Goal: Task Accomplishment & Management: Complete application form

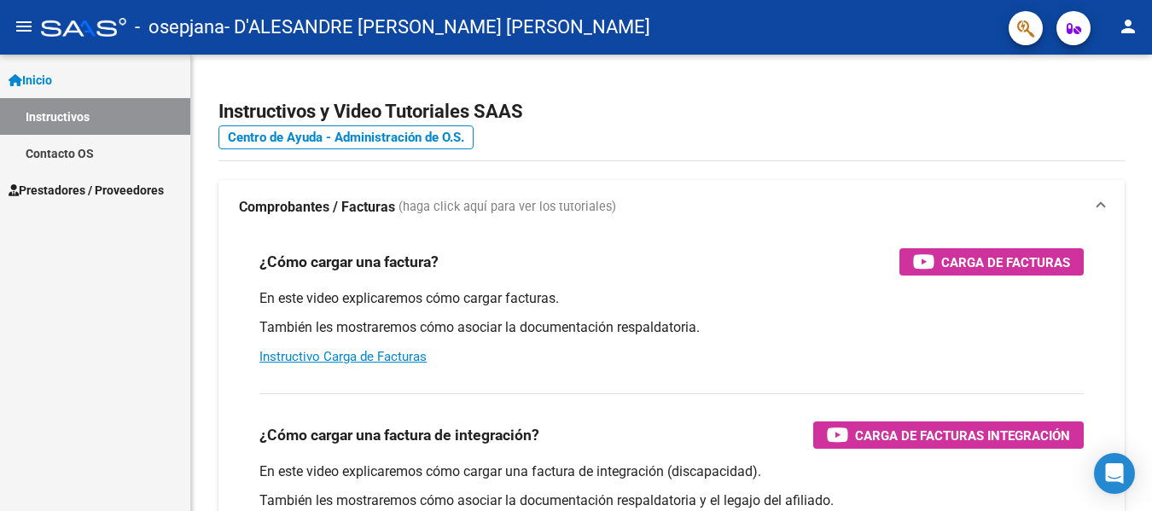
click at [115, 191] on span "Prestadores / Proveedores" at bounding box center [86, 190] width 155 height 19
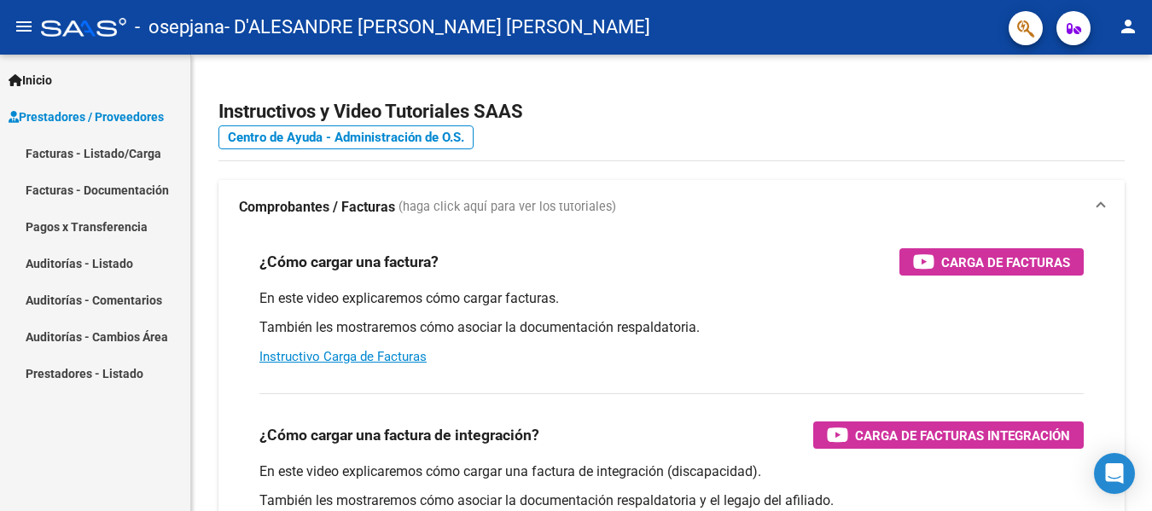
click at [128, 154] on link "Facturas - Listado/Carga" at bounding box center [95, 153] width 190 height 37
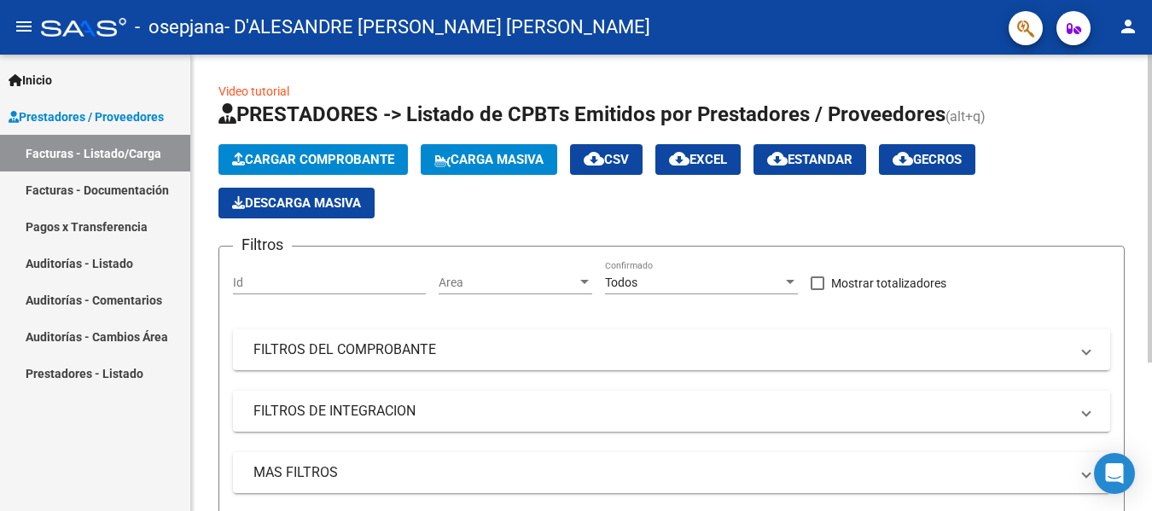
click at [349, 157] on span "Cargar Comprobante" at bounding box center [313, 159] width 162 height 15
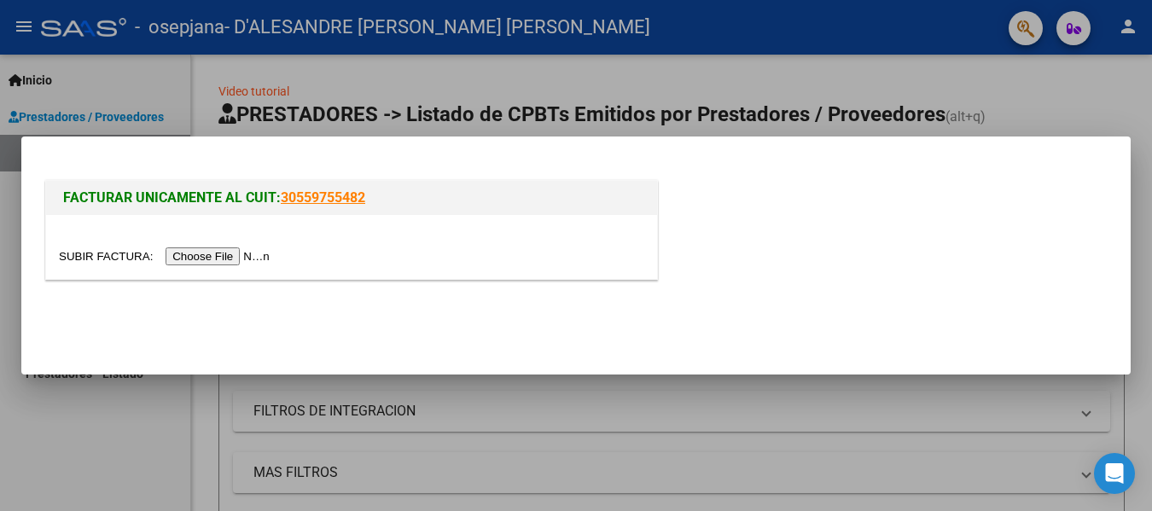
click at [229, 256] on input "file" at bounding box center [167, 256] width 216 height 18
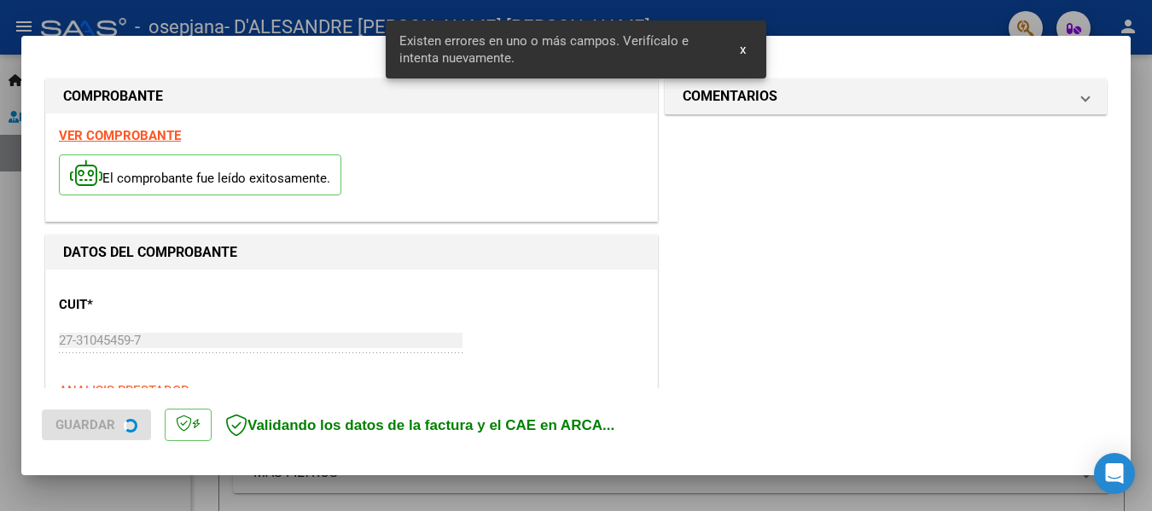
scroll to position [428, 0]
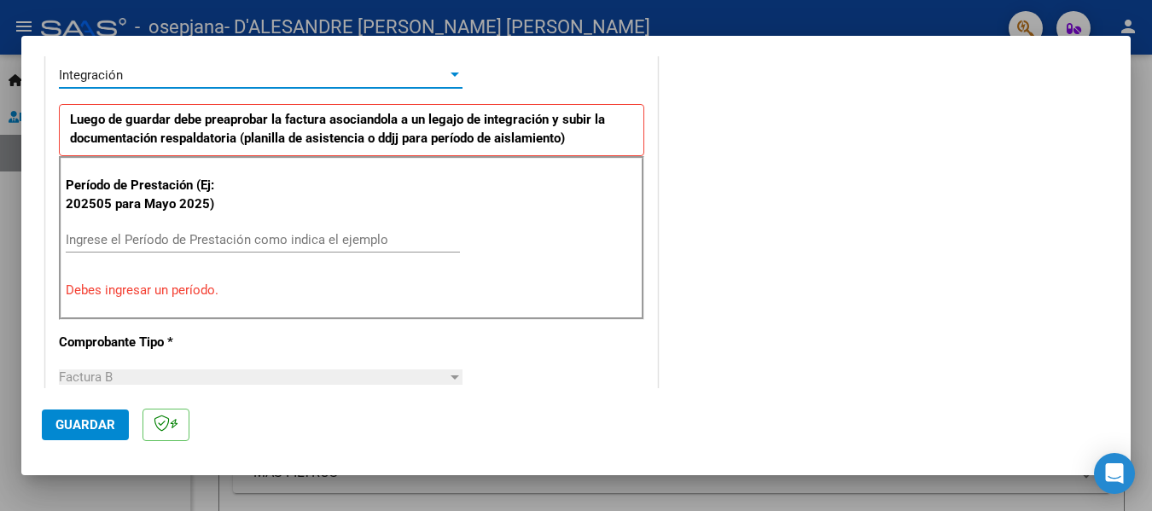
click at [447, 76] on div at bounding box center [454, 75] width 15 height 14
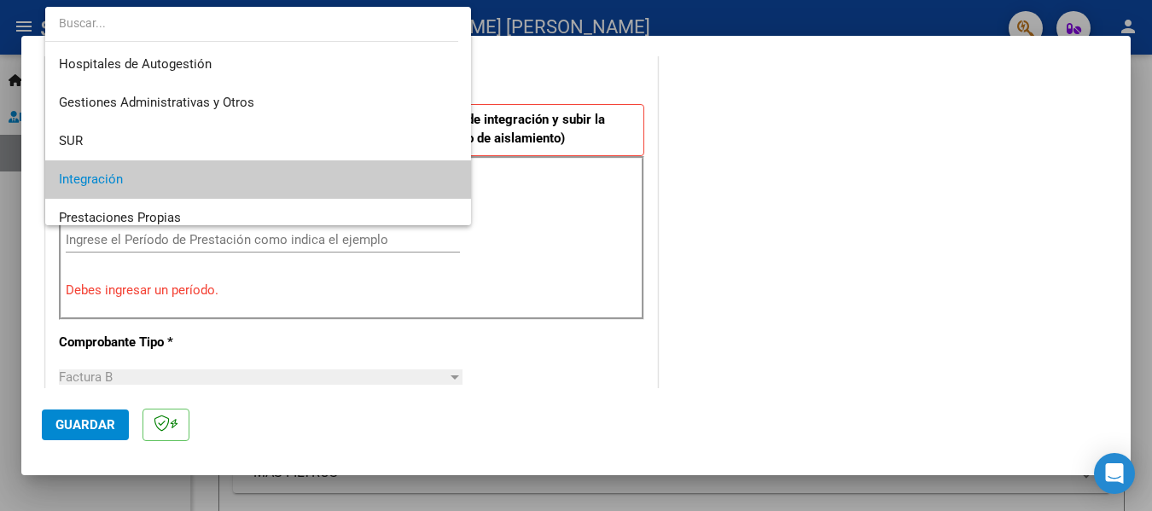
scroll to position [105, 0]
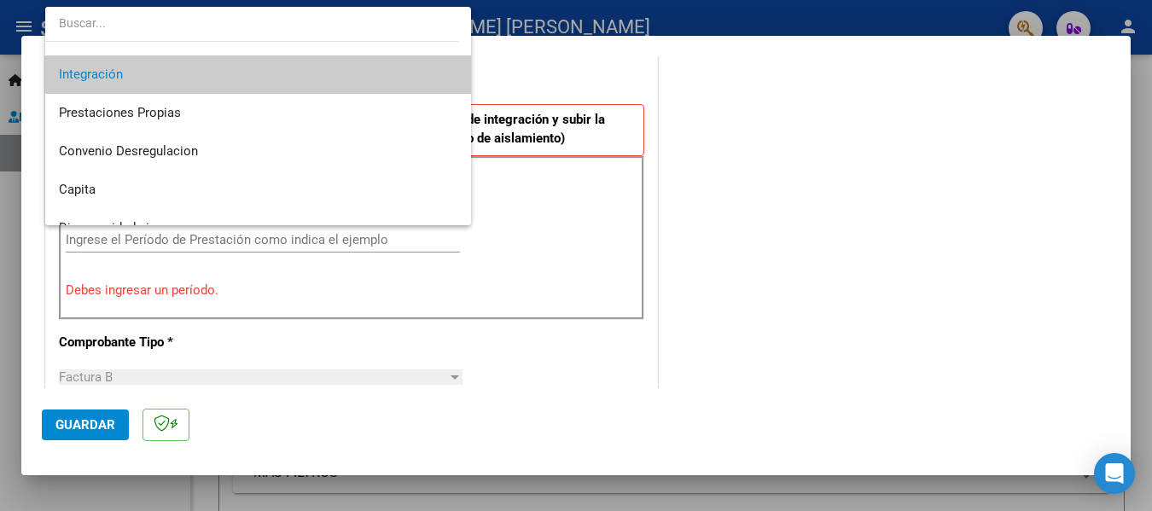
click at [444, 76] on span "Integración" at bounding box center [258, 74] width 398 height 38
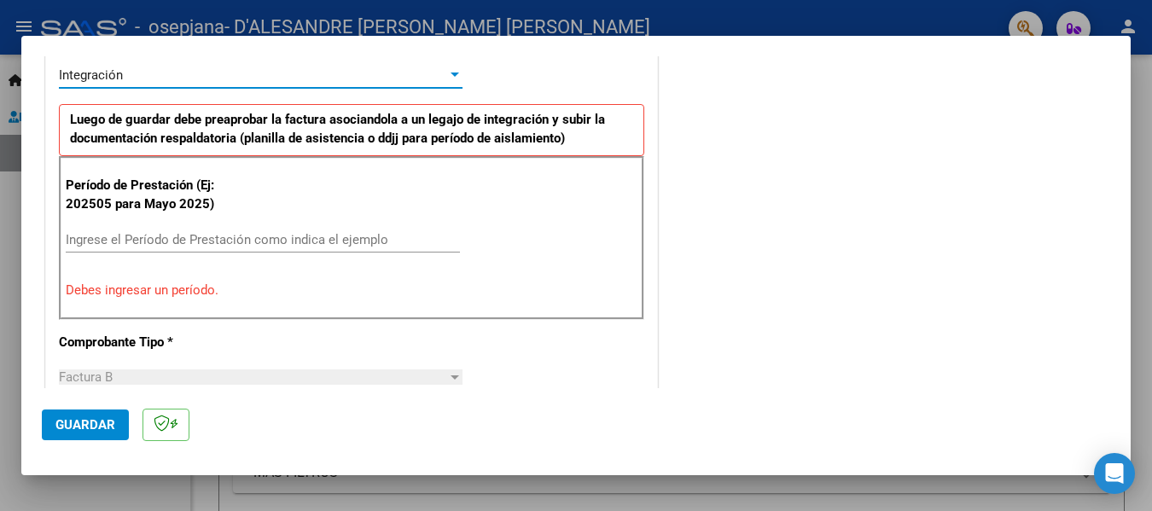
click at [162, 235] on input "Ingrese el Período de Prestación como indica el ejemplo" at bounding box center [263, 239] width 394 height 15
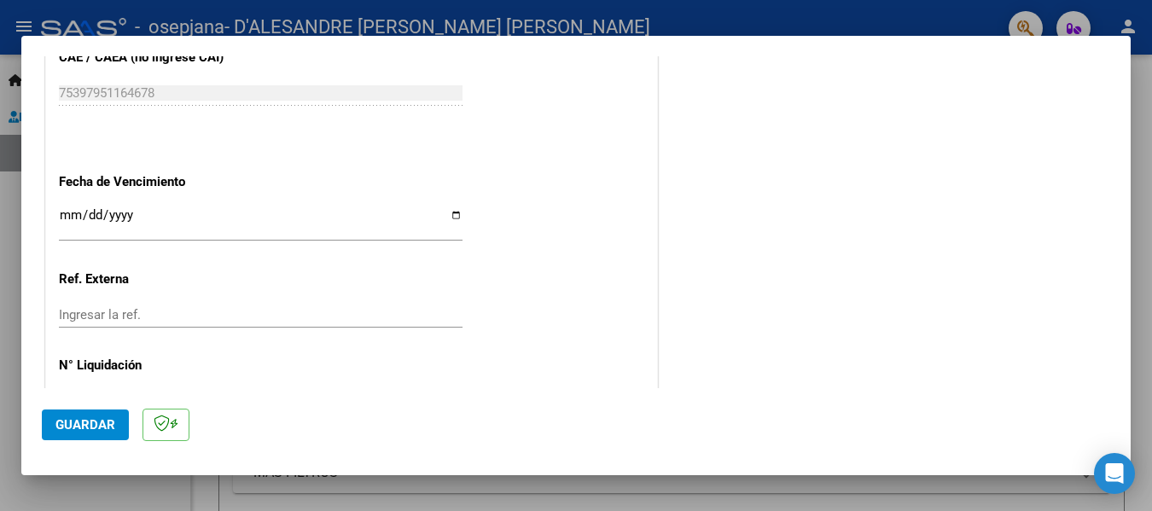
scroll to position [1170, 0]
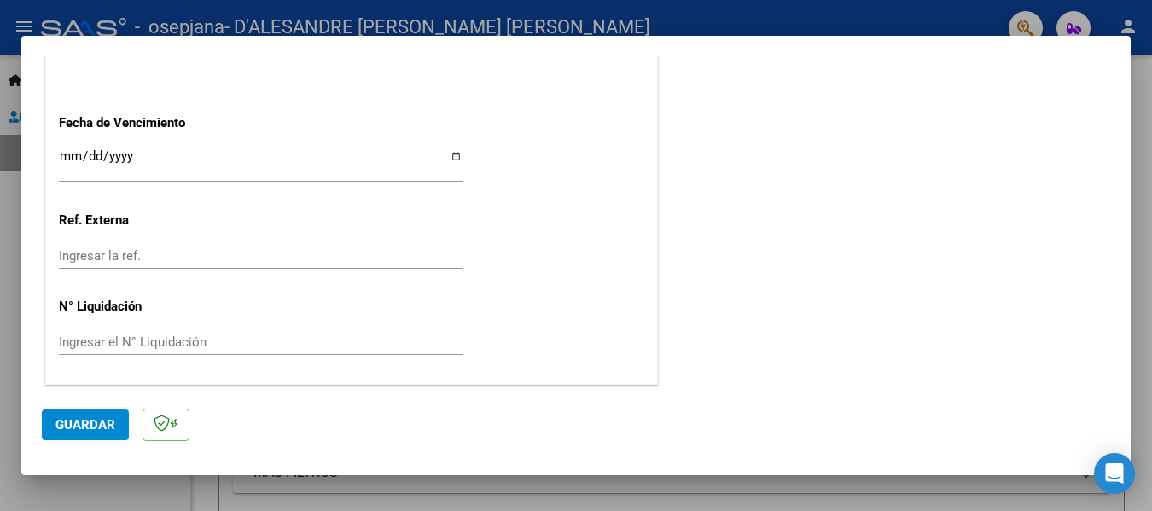
type input "202509"
click at [85, 424] on span "Guardar" at bounding box center [85, 424] width 60 height 15
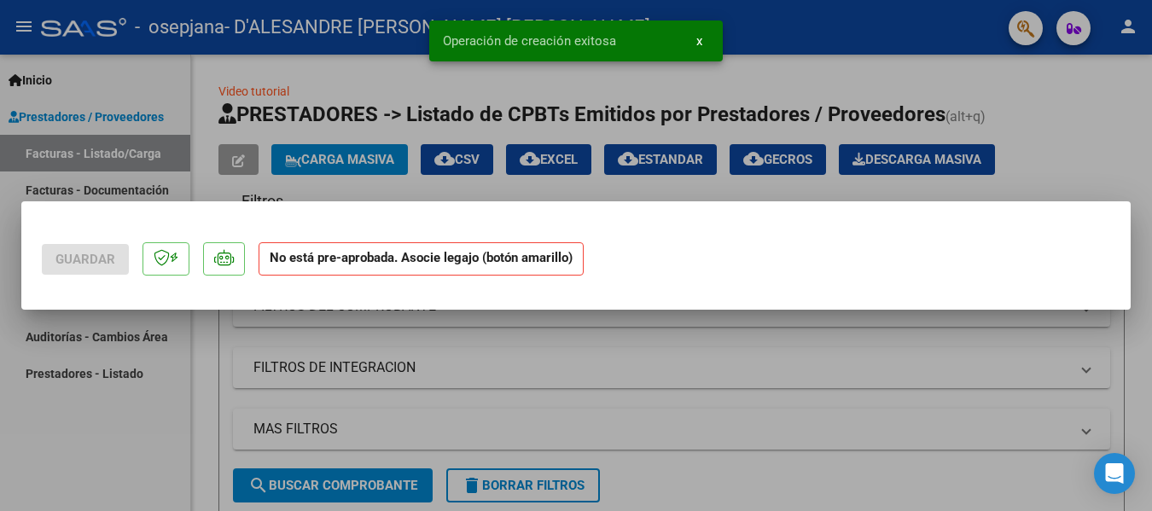
scroll to position [0, 0]
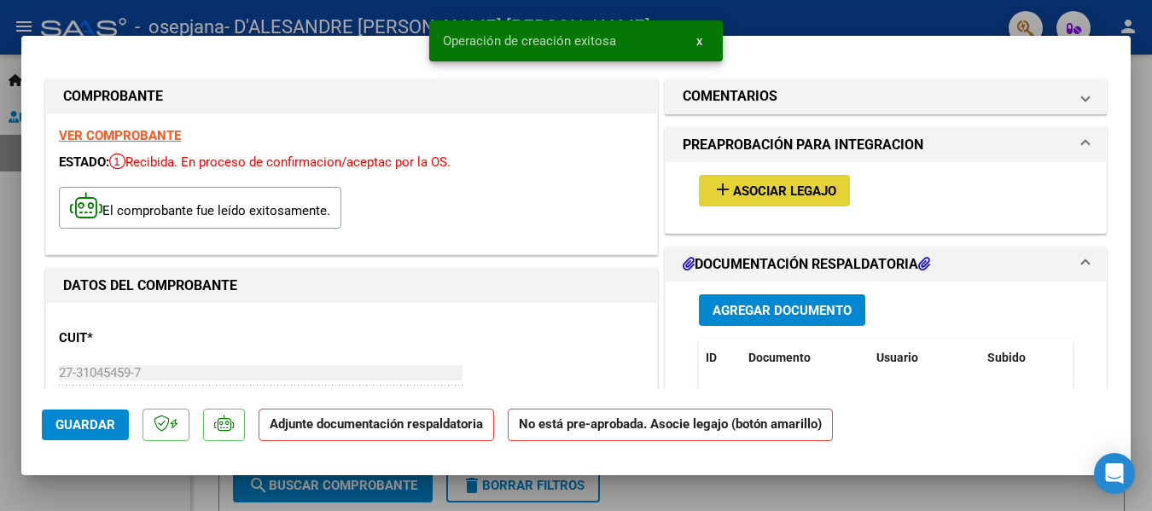
click at [804, 183] on span "Asociar Legajo" at bounding box center [784, 190] width 103 height 15
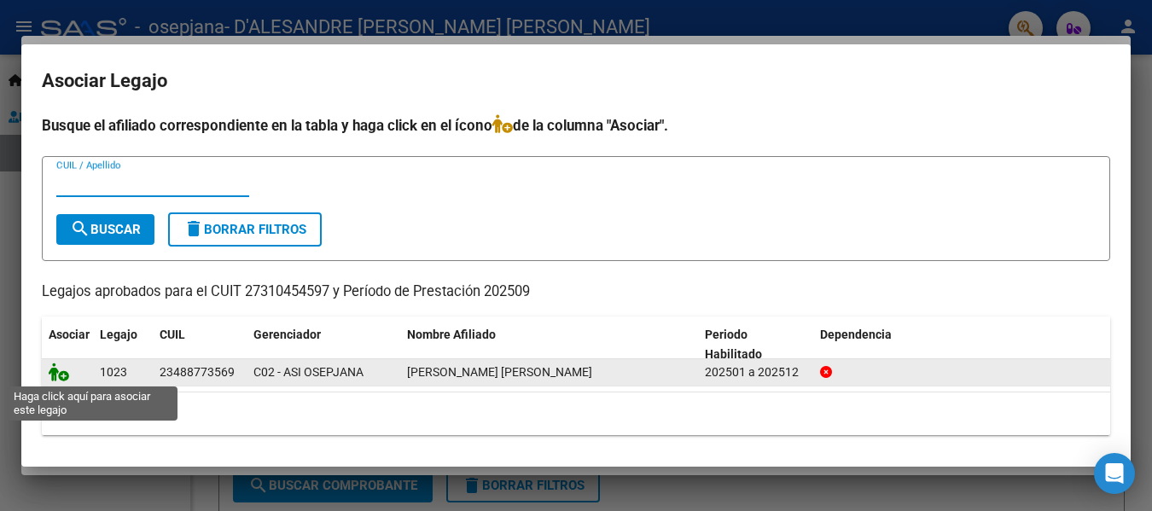
click at [60, 376] on icon at bounding box center [59, 372] width 20 height 19
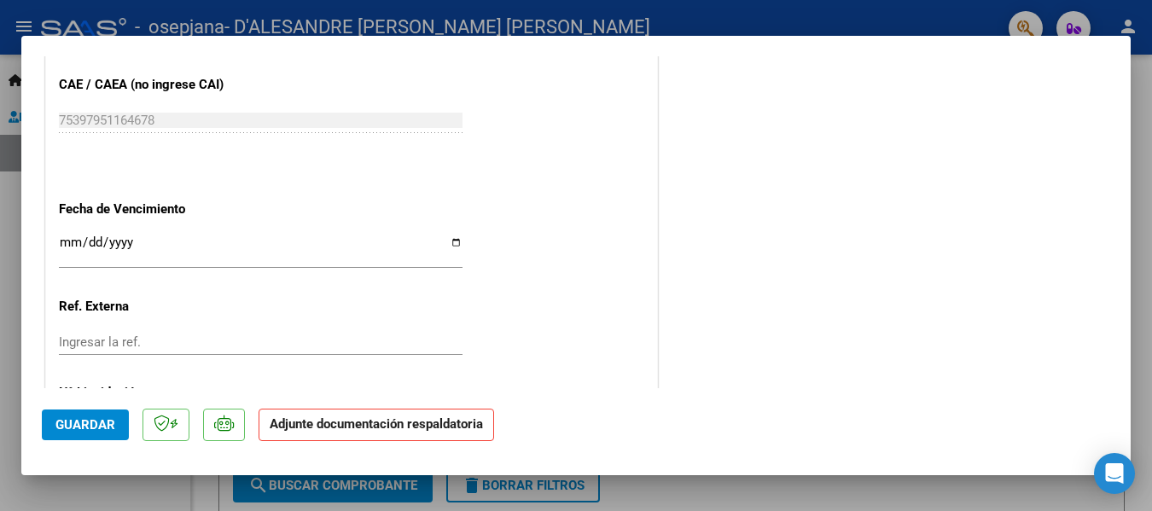
scroll to position [1194, 0]
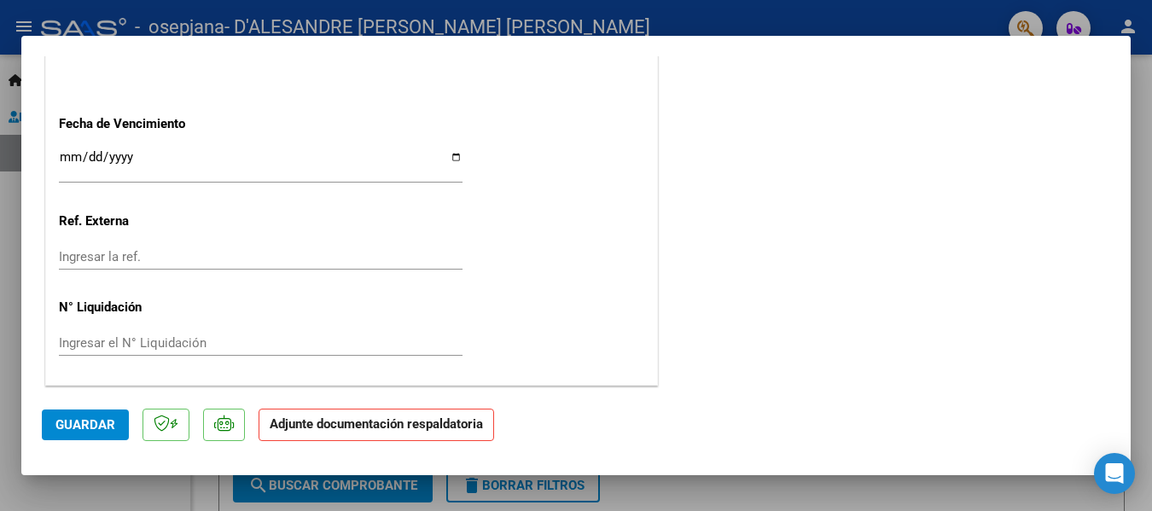
click at [448, 157] on input "Ingresar la fecha" at bounding box center [261, 163] width 404 height 27
type input "[DATE]"
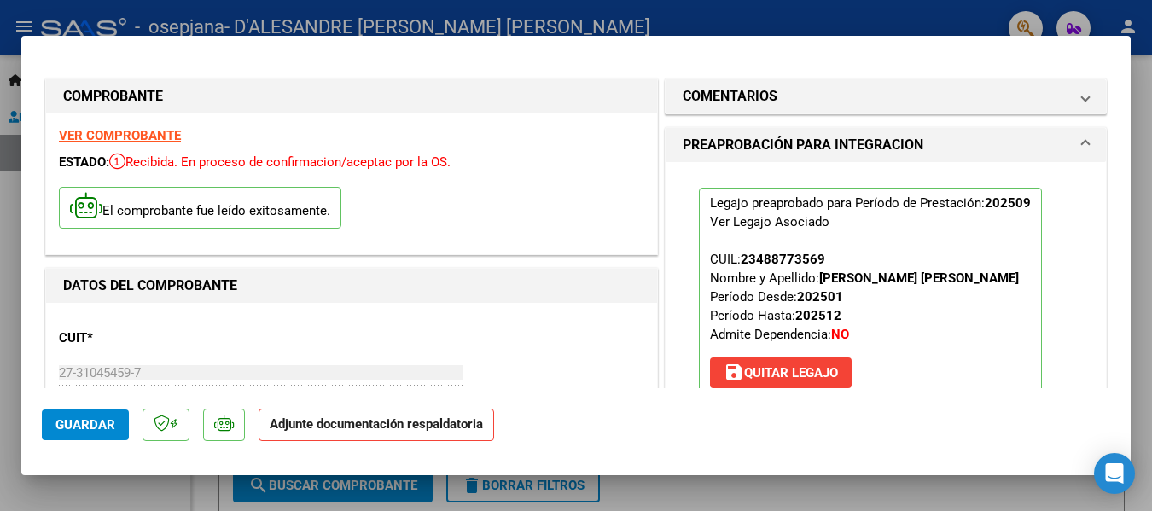
scroll to position [341, 0]
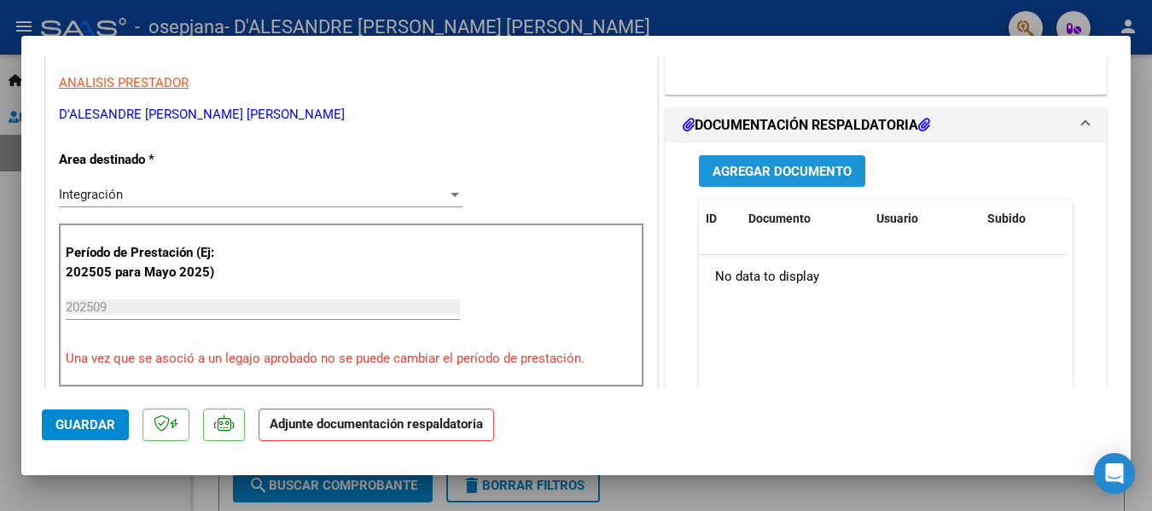
click at [742, 177] on span "Agregar Documento" at bounding box center [781, 171] width 139 height 15
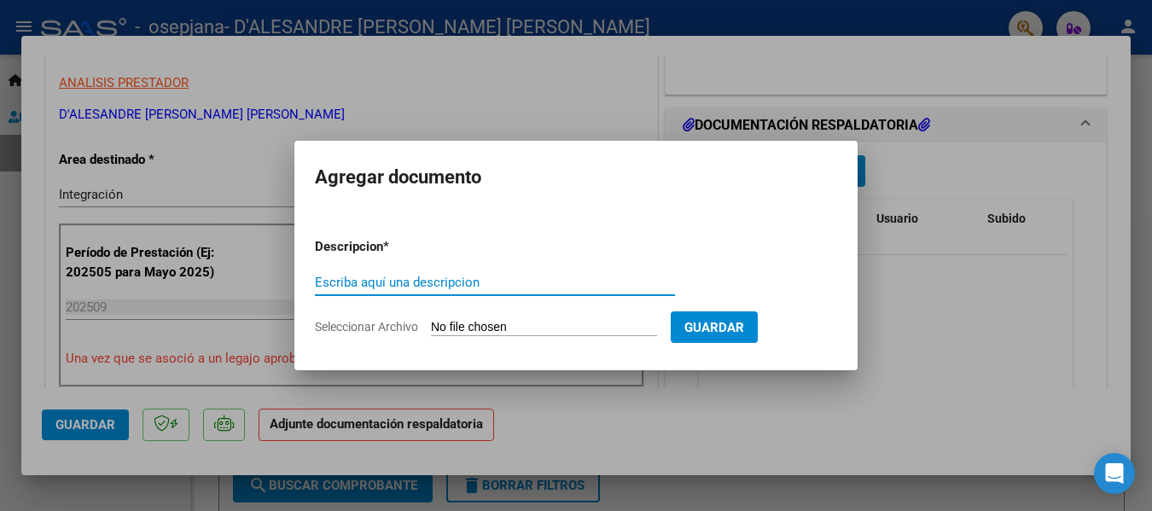
click at [421, 282] on input "Escriba aquí una descripcion" at bounding box center [495, 282] width 360 height 15
type input "PLANILLA DE ASISTENCIA"
click at [512, 322] on input "Seleccionar Archivo" at bounding box center [544, 328] width 226 height 16
type input "C:\fakepath\PLANILLA SEPTIEMBRE [PERSON_NAME].pdf"
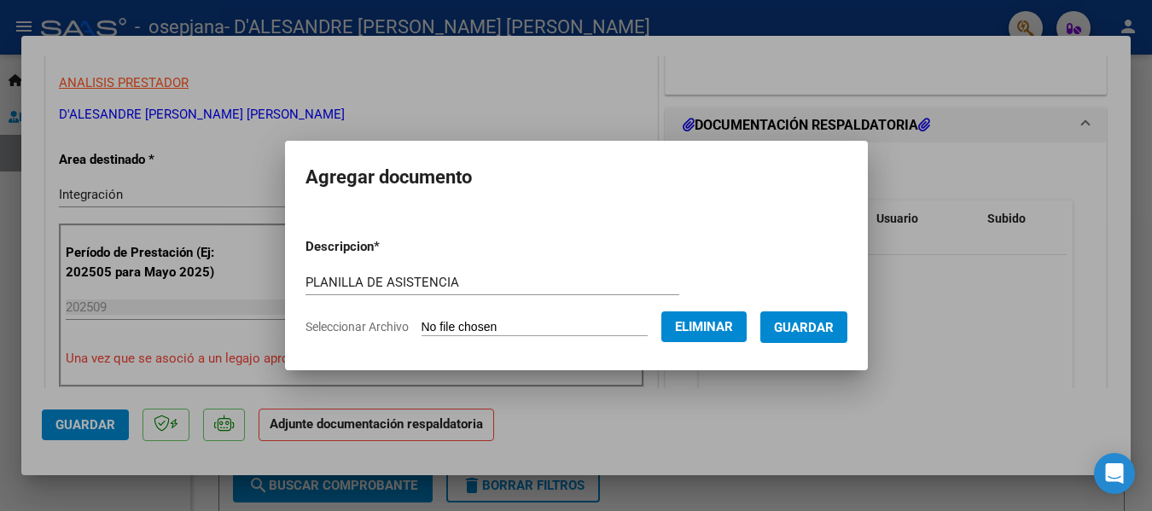
click at [821, 334] on span "Guardar" at bounding box center [804, 327] width 60 height 15
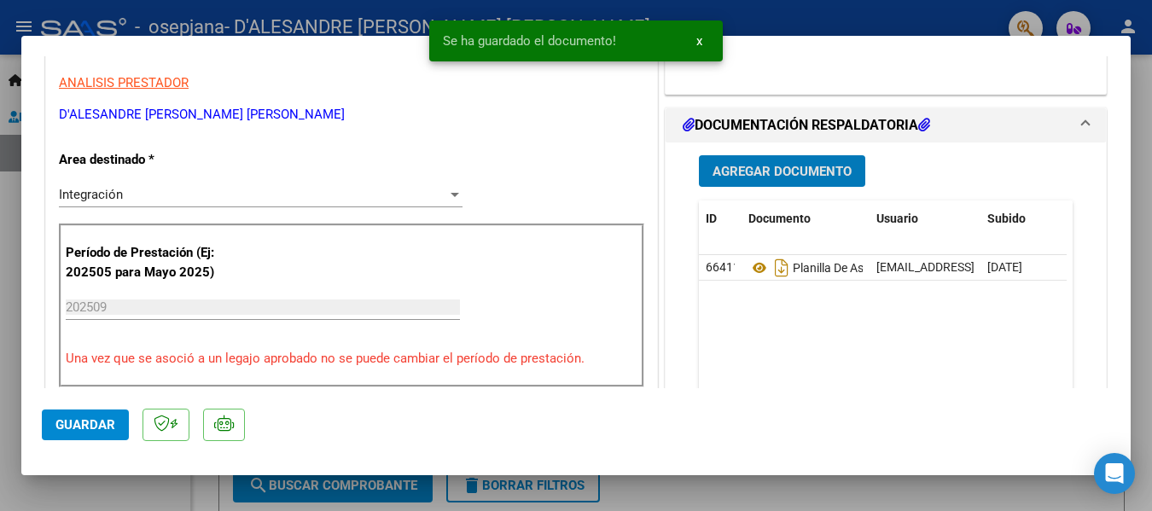
click at [793, 172] on span "Agregar Documento" at bounding box center [781, 171] width 139 height 15
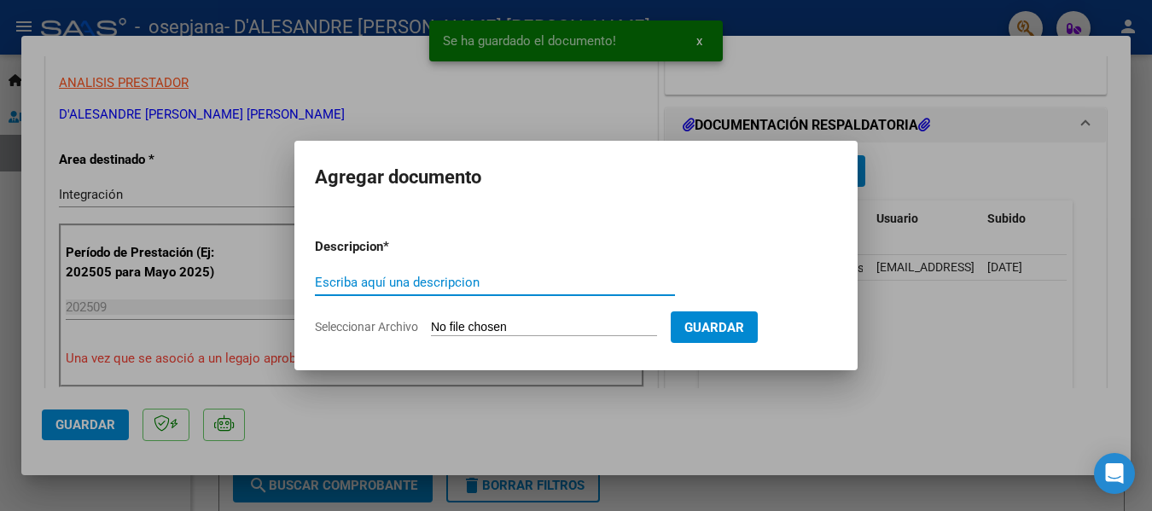
click at [389, 282] on input "Escriba aquí una descripcion" at bounding box center [495, 282] width 360 height 15
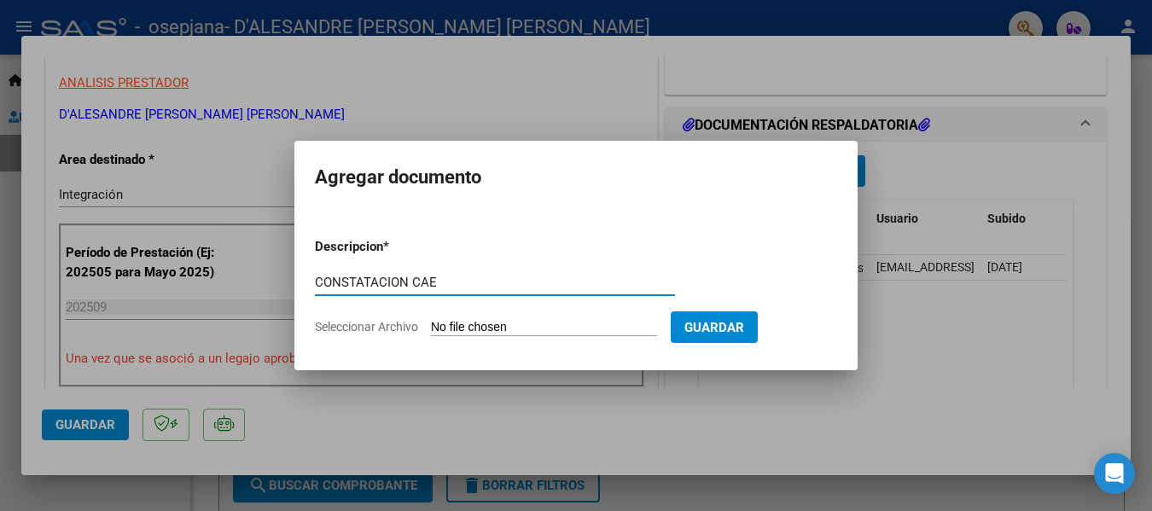
type input "CONSTATACION CAE"
click at [513, 328] on input "Seleccionar Archivo" at bounding box center [544, 328] width 226 height 16
type input "C:\fakepath\CONSTATACION CAE [PERSON_NAME].pdf"
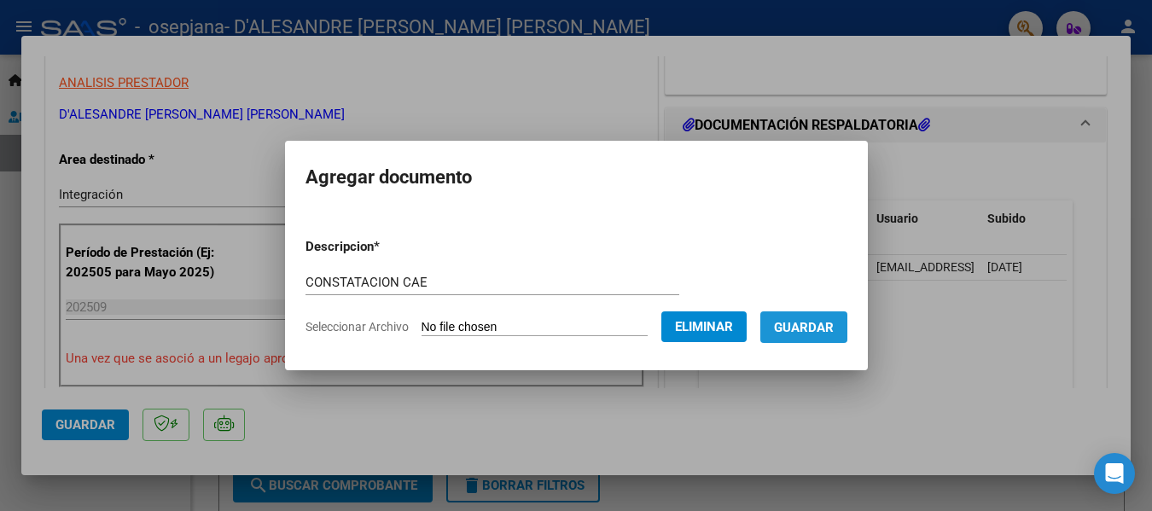
click at [812, 316] on button "Guardar" at bounding box center [803, 327] width 87 height 32
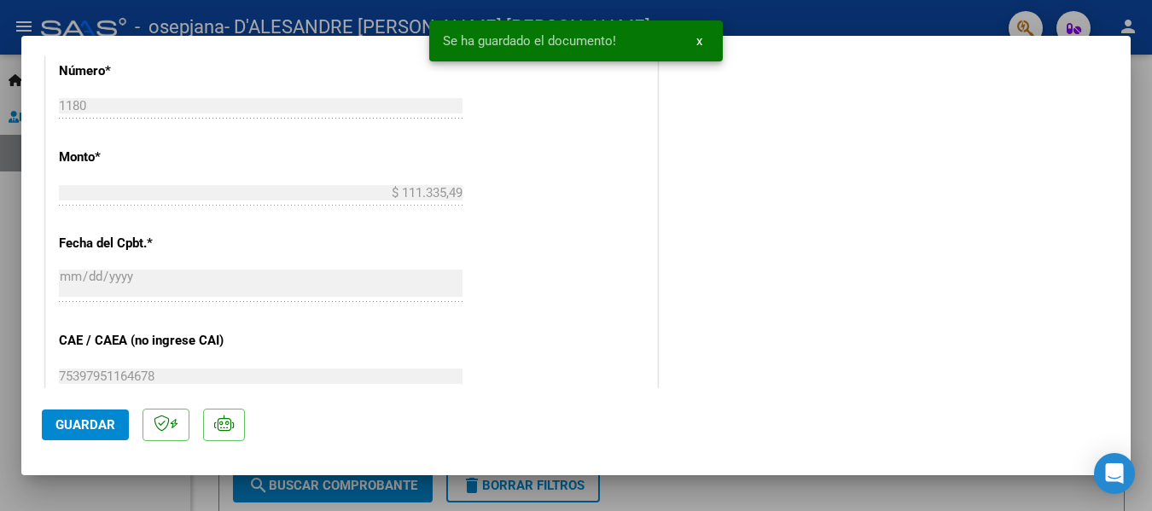
scroll to position [1109, 0]
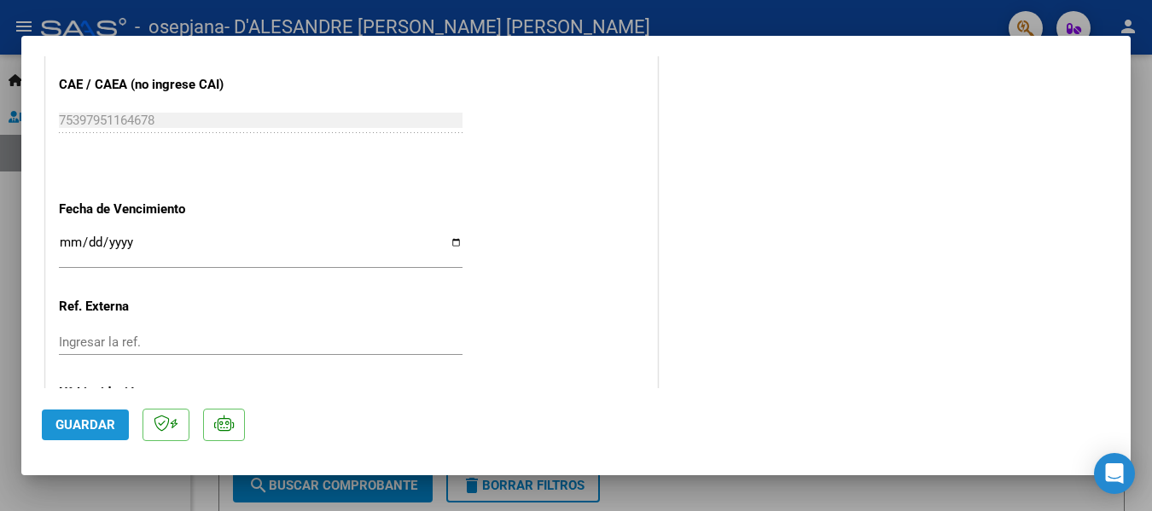
click at [98, 427] on span "Guardar" at bounding box center [85, 424] width 60 height 15
